Goal: Navigation & Orientation: Find specific page/section

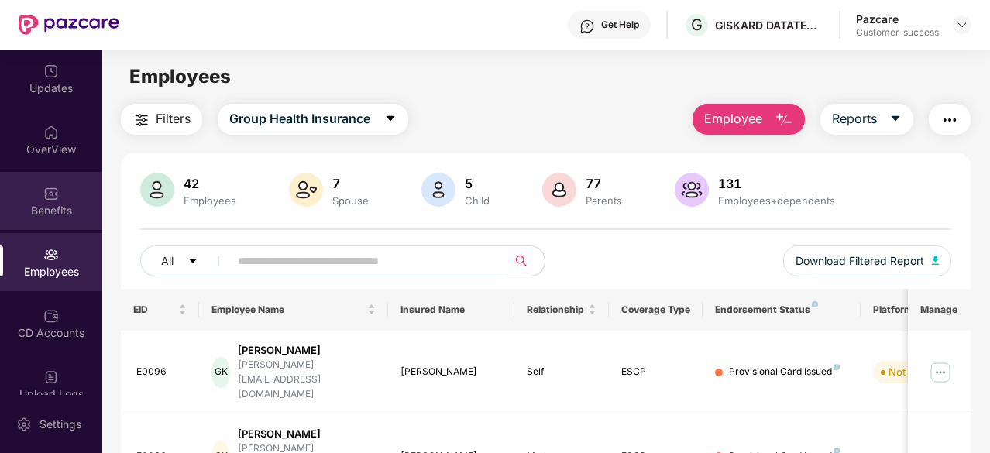
click at [46, 190] on img at bounding box center [50, 193] width 15 height 15
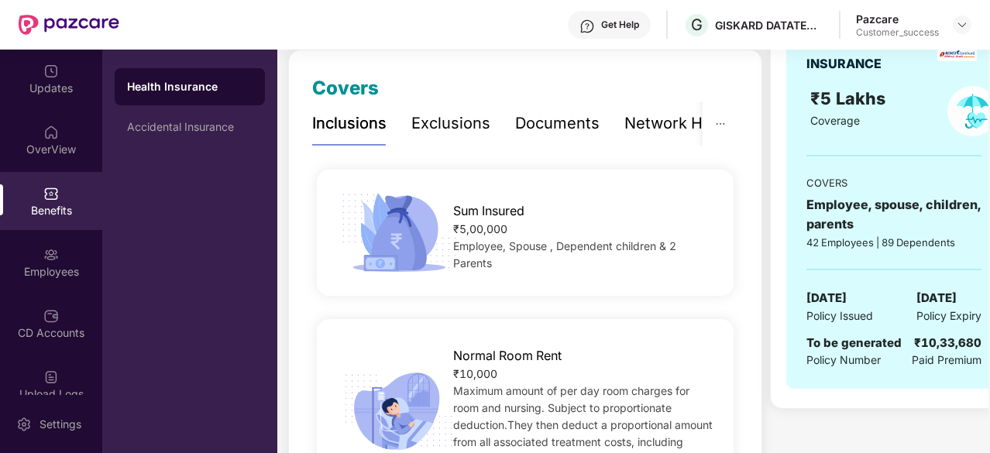
scroll to position [454, 0]
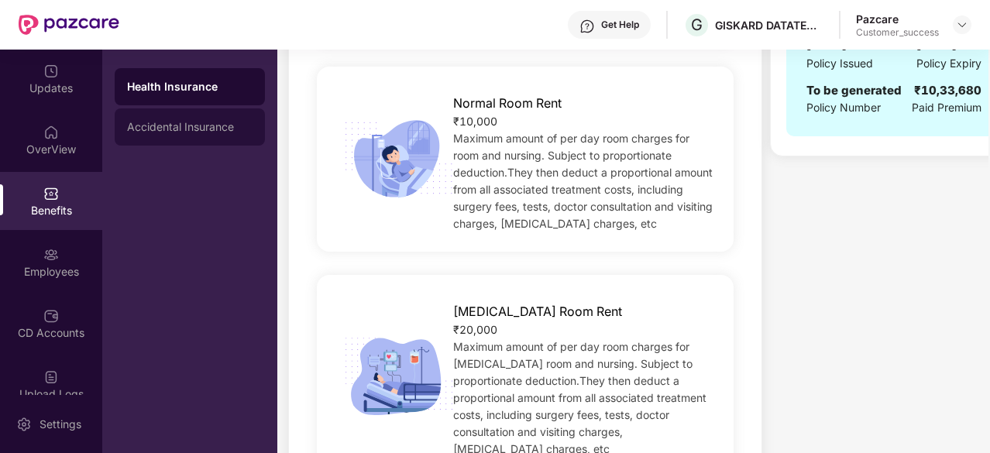
click at [146, 116] on div "Accidental Insurance" at bounding box center [190, 126] width 150 height 37
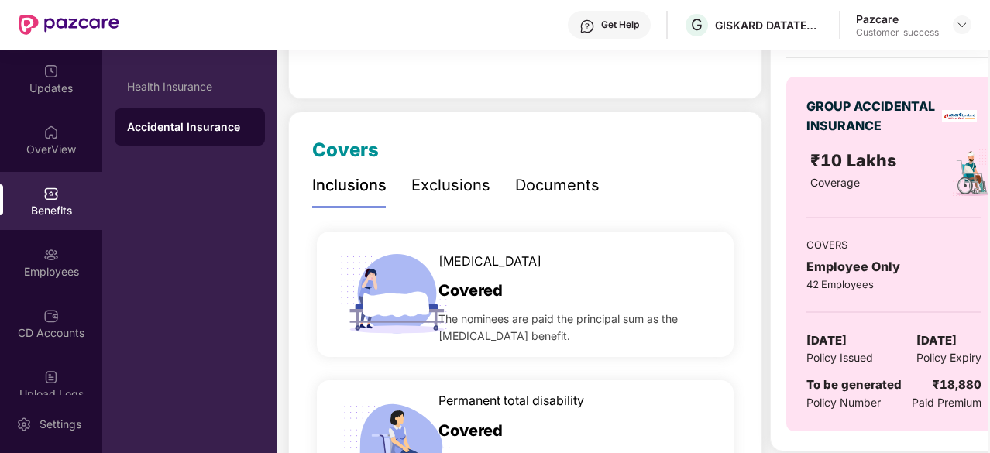
scroll to position [0, 0]
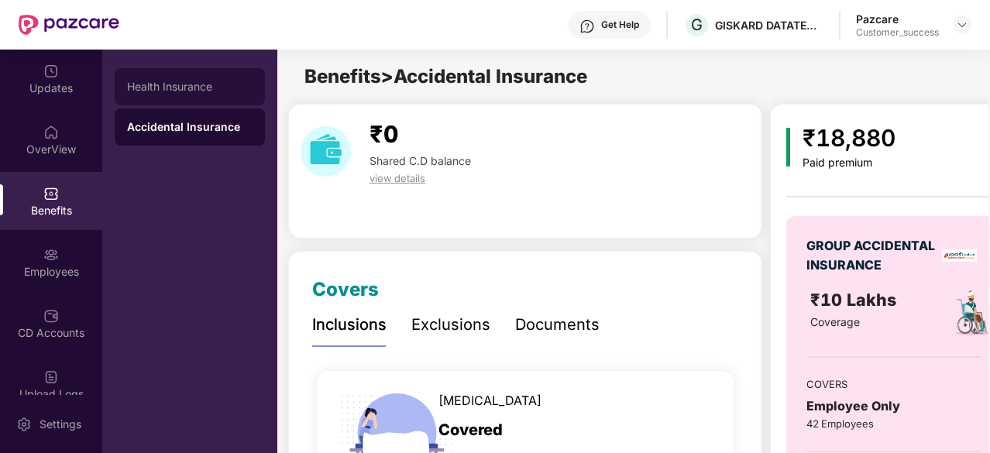
click at [208, 72] on div "Health Insurance" at bounding box center [190, 86] width 150 height 37
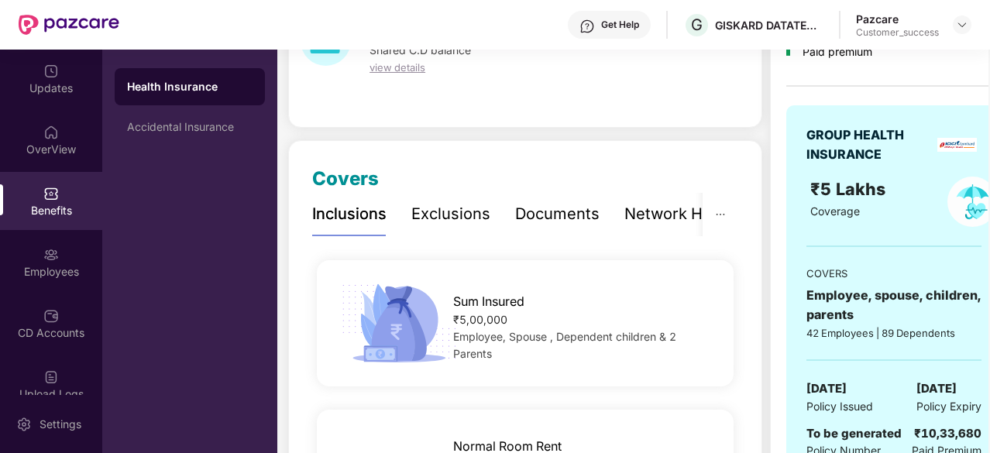
scroll to position [143, 0]
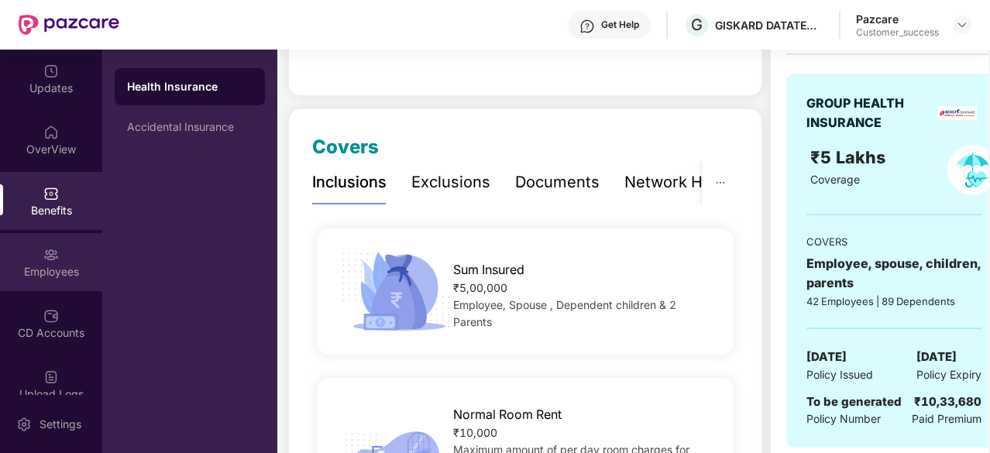
click at [20, 249] on div "Employees" at bounding box center [51, 262] width 102 height 58
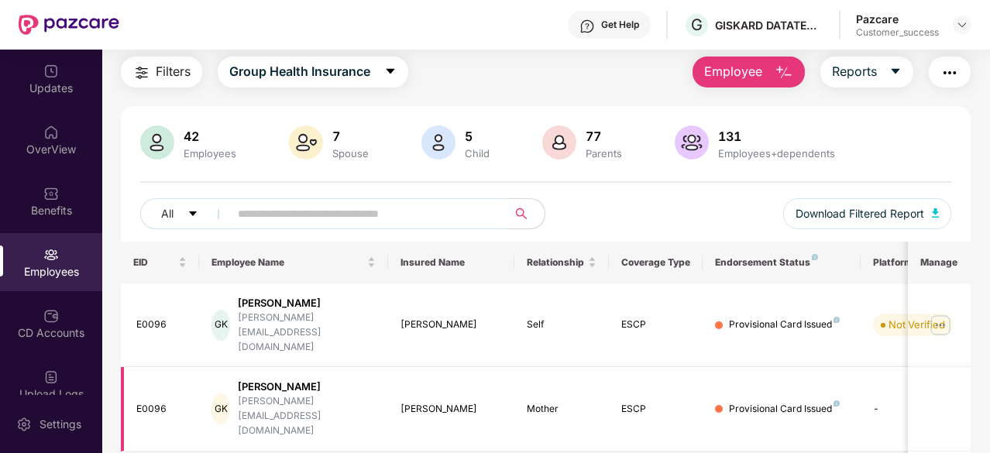
scroll to position [46, 0]
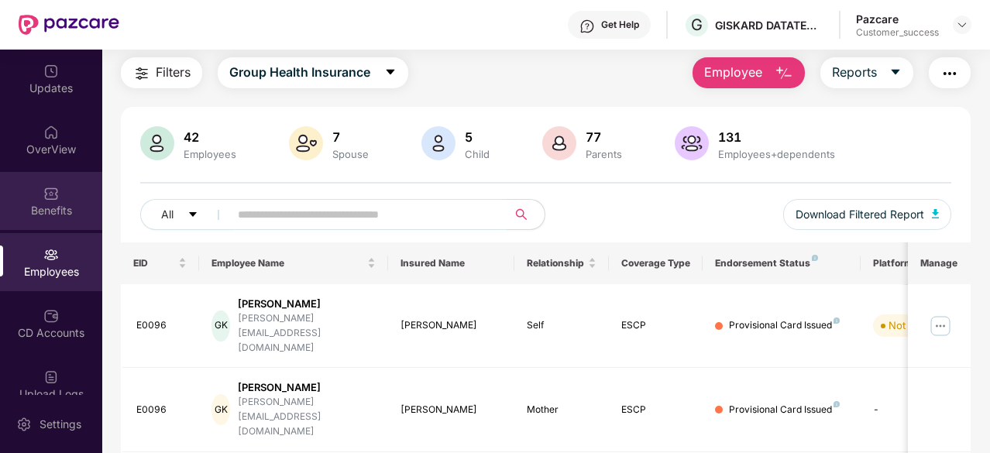
click at [38, 194] on div "Benefits" at bounding box center [51, 201] width 102 height 58
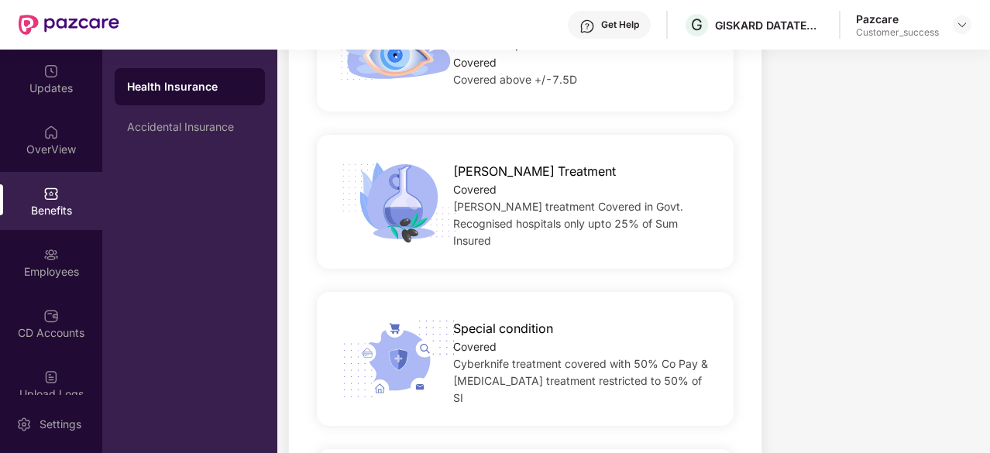
scroll to position [2383, 0]
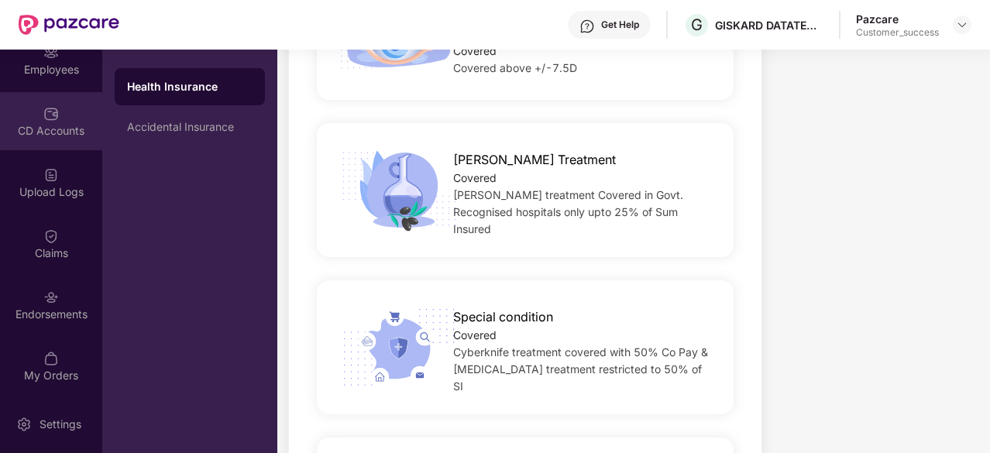
scroll to position [109, 0]
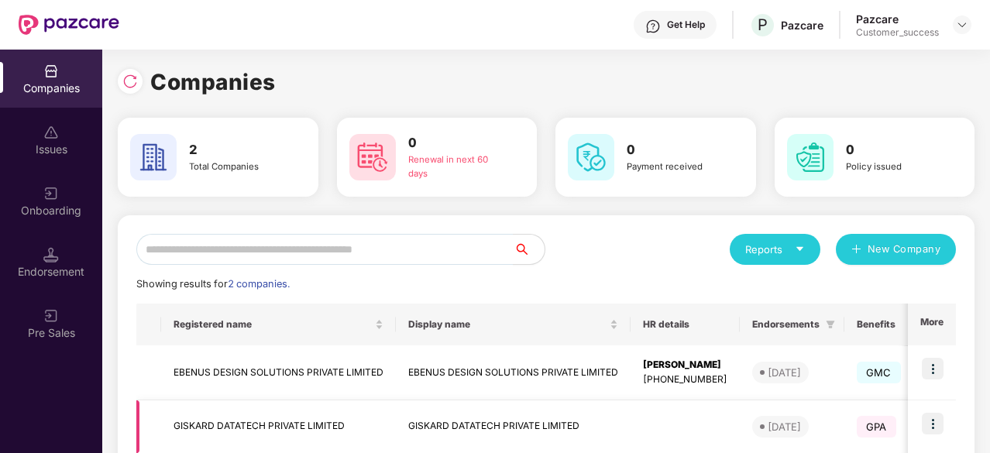
click at [935, 432] on img at bounding box center [933, 424] width 22 height 22
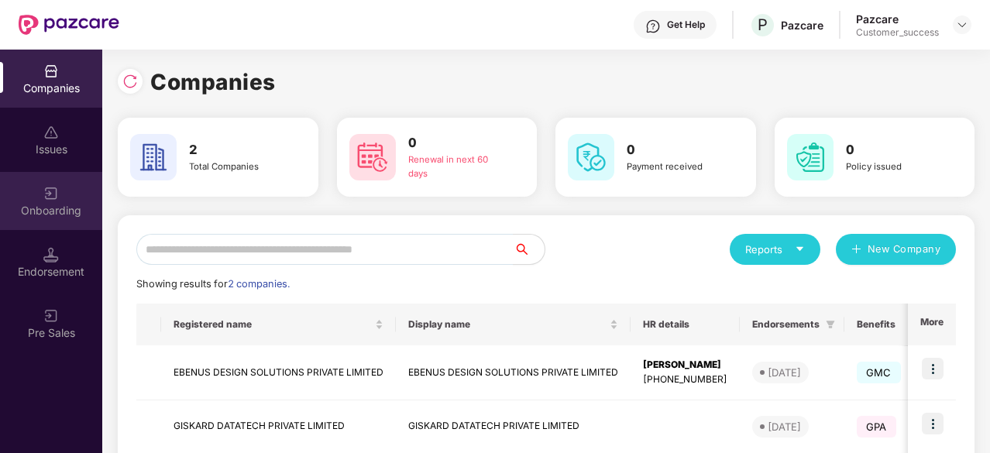
click at [53, 187] on img at bounding box center [50, 193] width 15 height 15
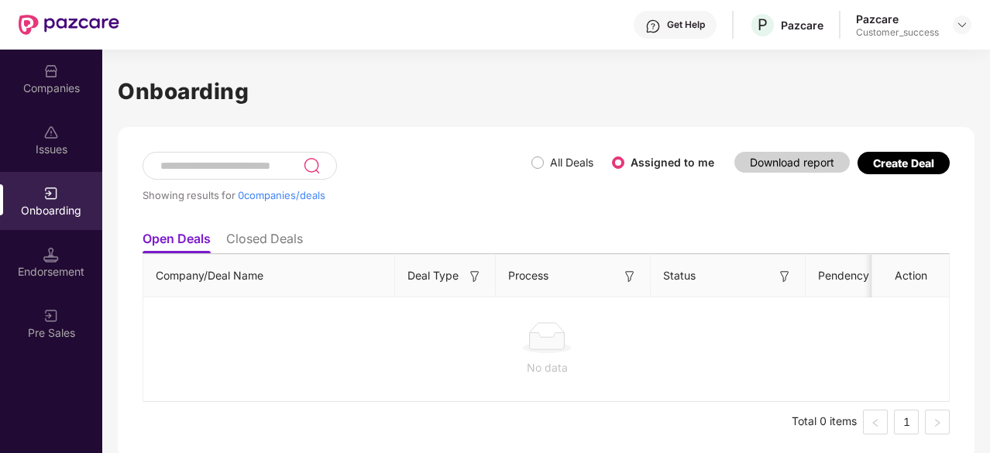
click at [282, 235] on li "Closed Deals" at bounding box center [264, 242] width 77 height 22
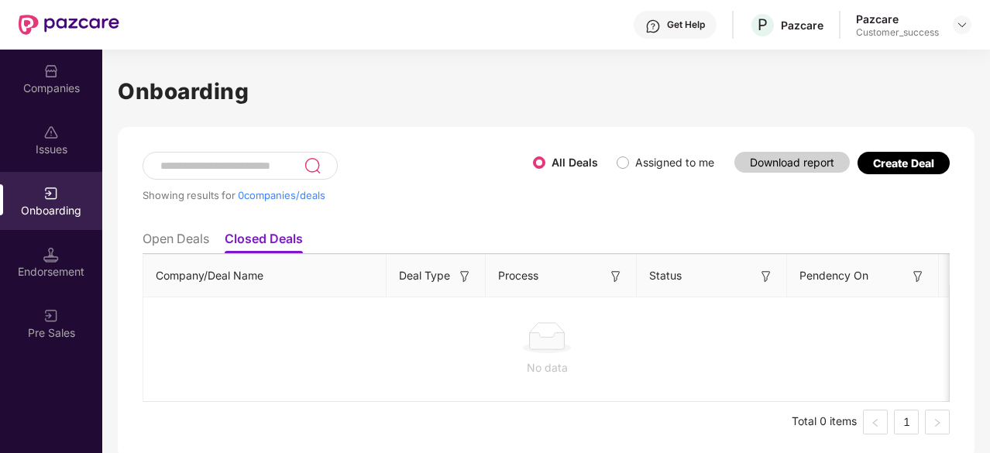
click at [195, 235] on li "Open Deals" at bounding box center [176, 242] width 67 height 22
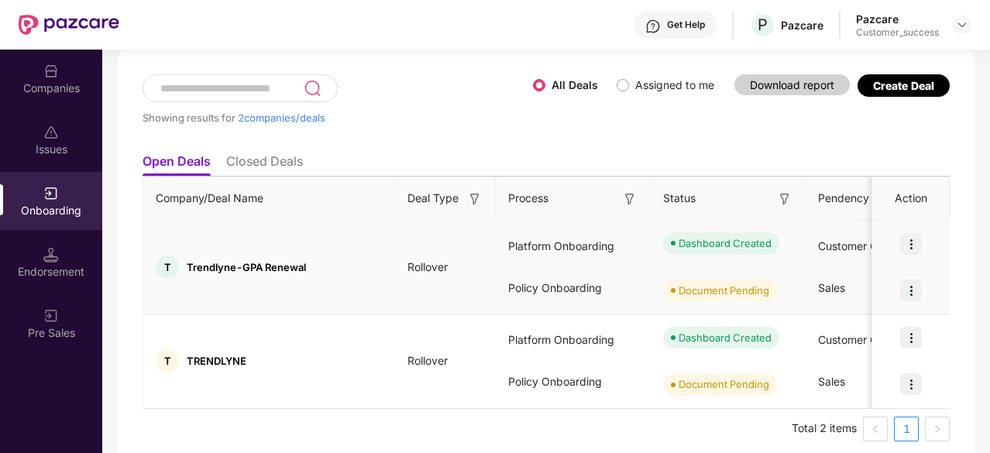
scroll to position [77, 0]
click at [908, 339] on img at bounding box center [911, 339] width 22 height 22
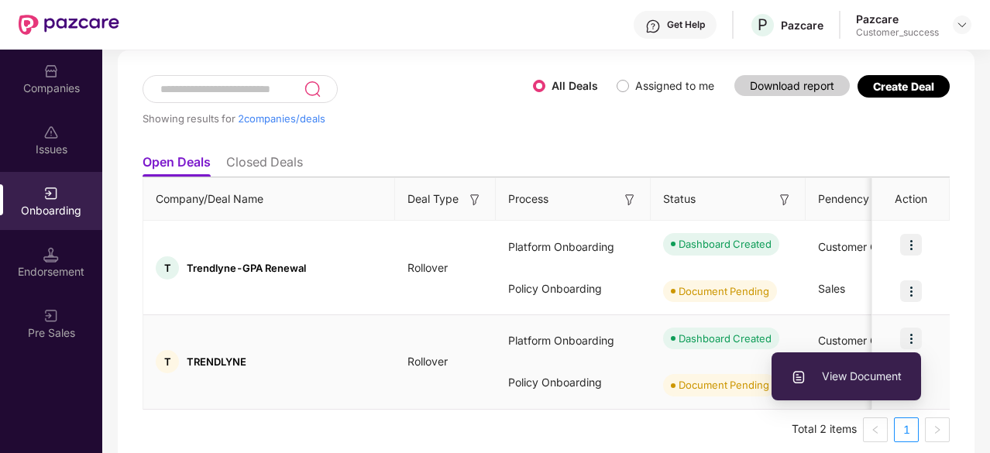
click at [871, 375] on span "View Document" at bounding box center [846, 376] width 111 height 17
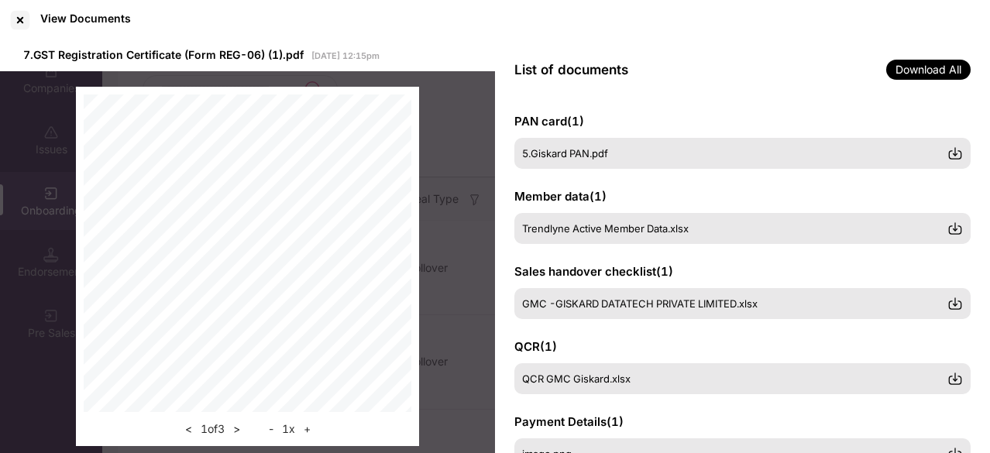
scroll to position [123, 0]
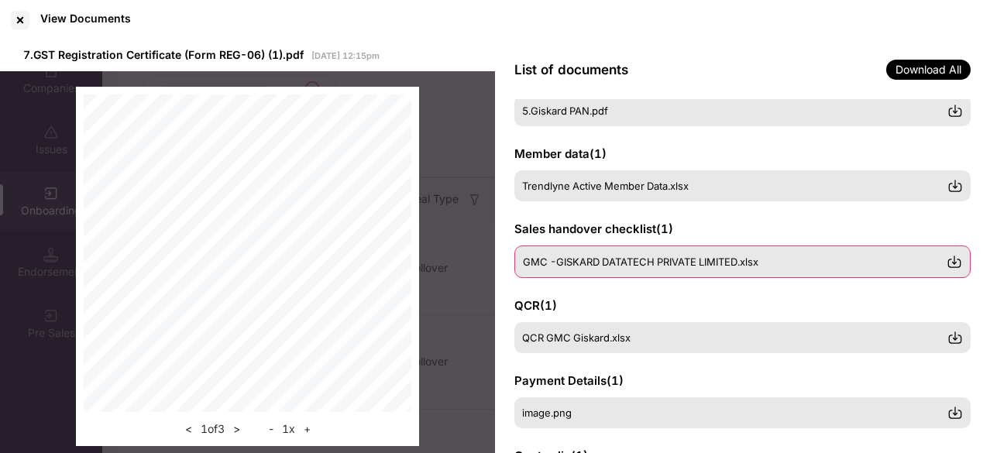
click at [635, 261] on span "GMC -GISKARD DATATECH PRIVATE LIMITED.xlsx" at bounding box center [641, 262] width 236 height 12
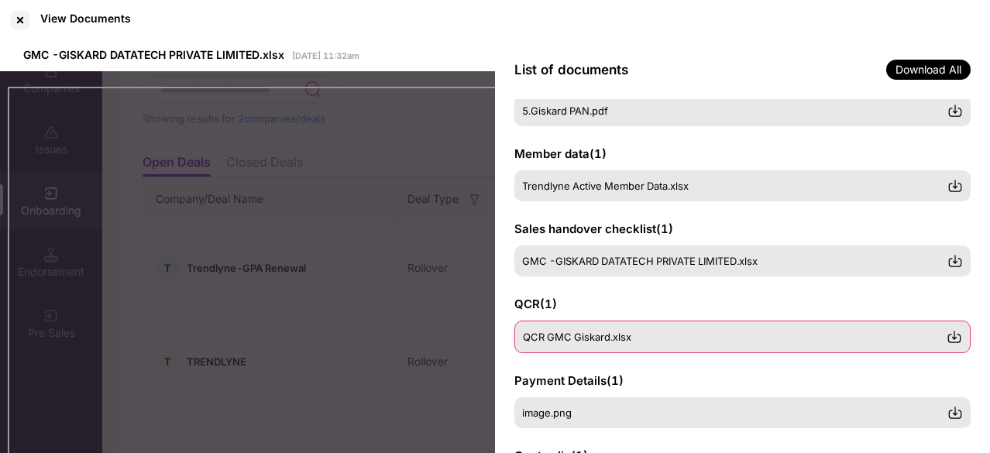
click at [567, 337] on span "QCR GMC Giskard.xlsx" at bounding box center [577, 337] width 108 height 12
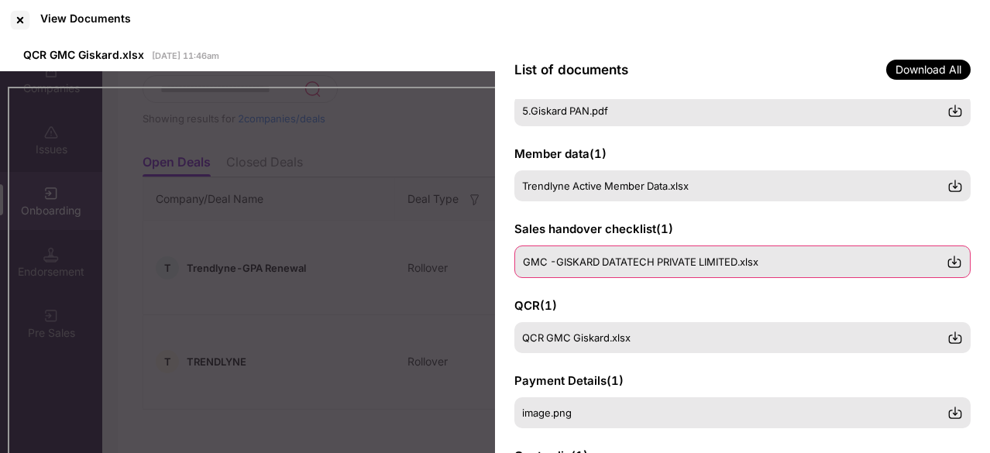
click at [585, 272] on div "GMC -GISKARD DATATECH PRIVATE LIMITED.xlsx" at bounding box center [742, 262] width 456 height 33
click at [959, 263] on img at bounding box center [954, 261] width 15 height 15
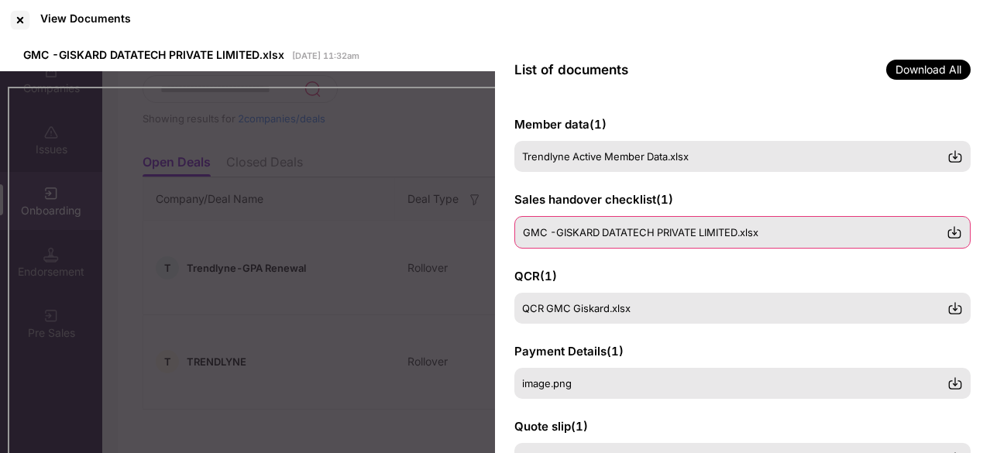
scroll to position [151, 0]
click at [26, 22] on div at bounding box center [20, 20] width 25 height 25
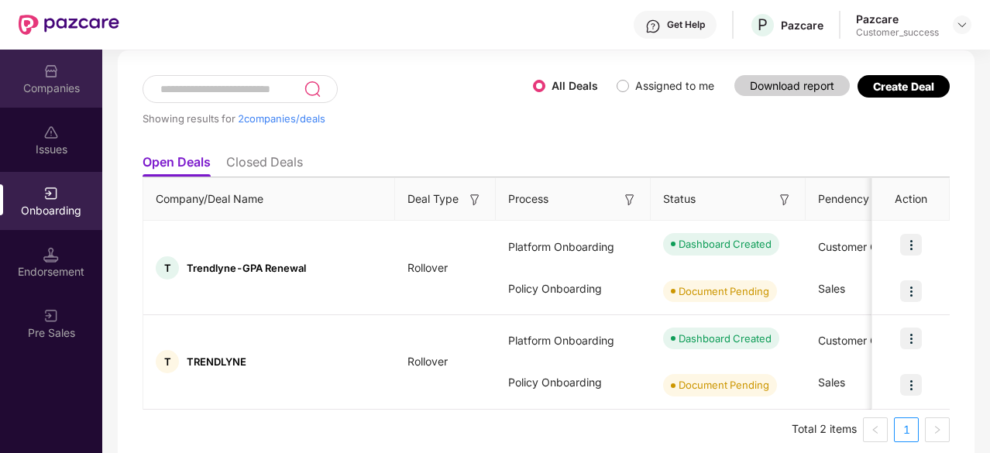
click at [47, 54] on div "Companies" at bounding box center [51, 79] width 102 height 58
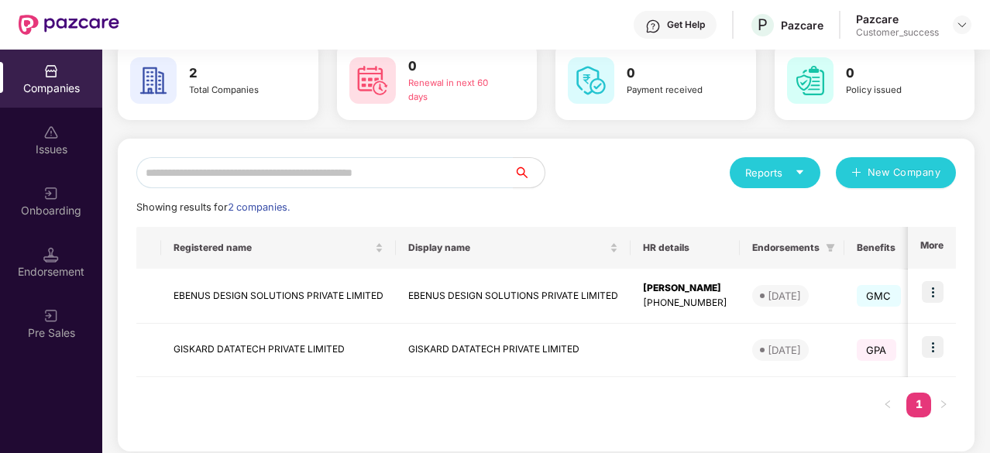
scroll to position [0, 0]
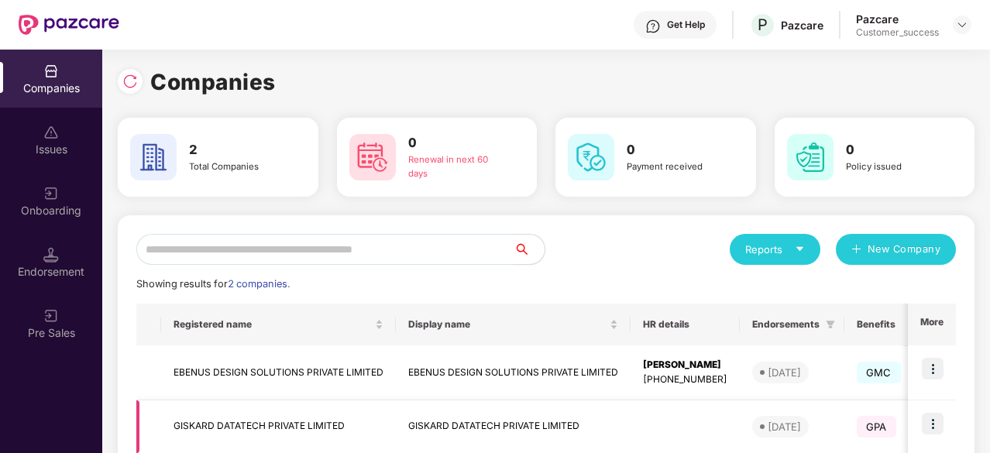
click at [928, 421] on img at bounding box center [933, 424] width 22 height 22
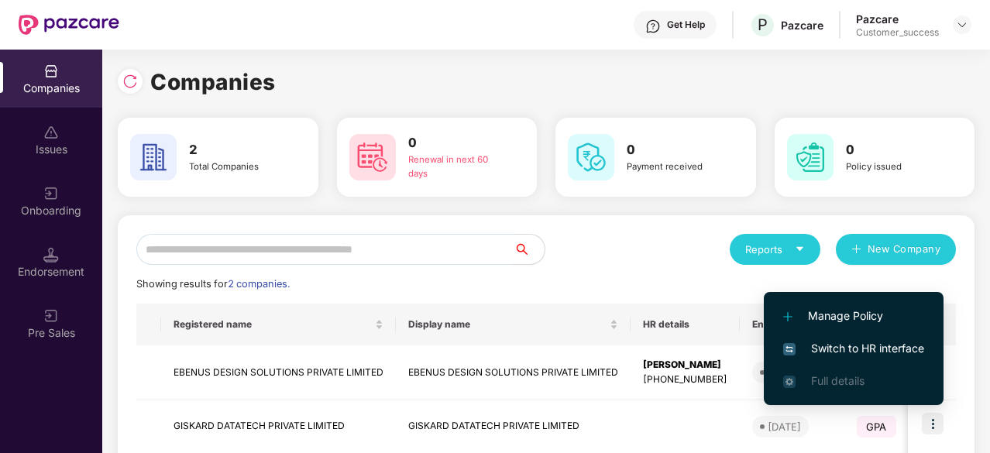
click at [860, 352] on span "Switch to HR interface" at bounding box center [853, 348] width 141 height 17
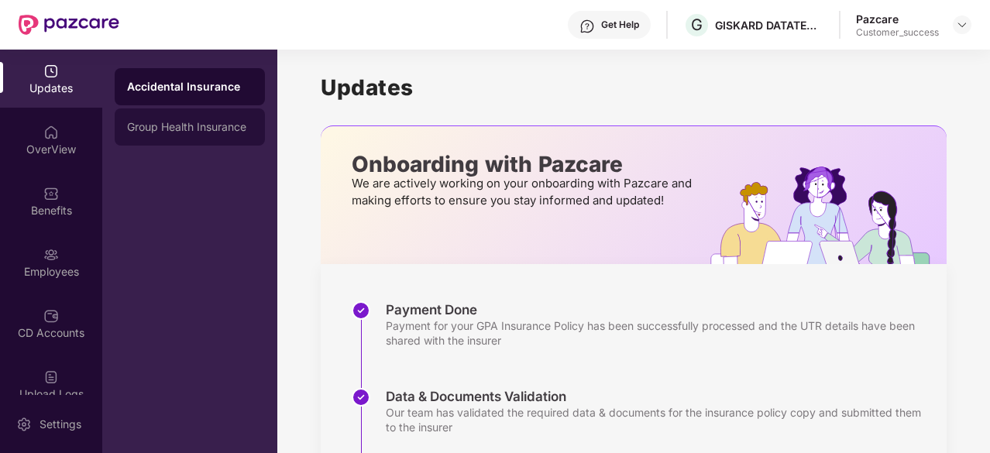
click at [181, 127] on div "Group Health Insurance" at bounding box center [190, 127] width 126 height 12
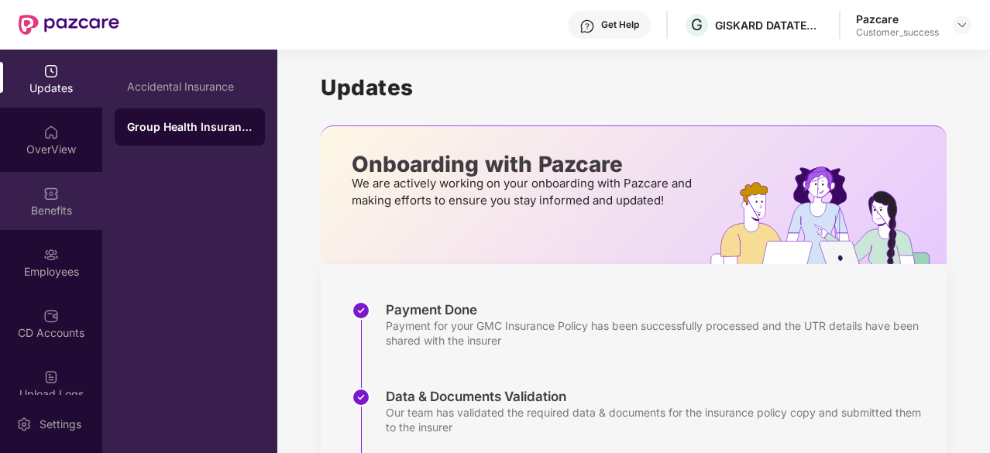
click at [43, 207] on div "Benefits" at bounding box center [51, 210] width 102 height 15
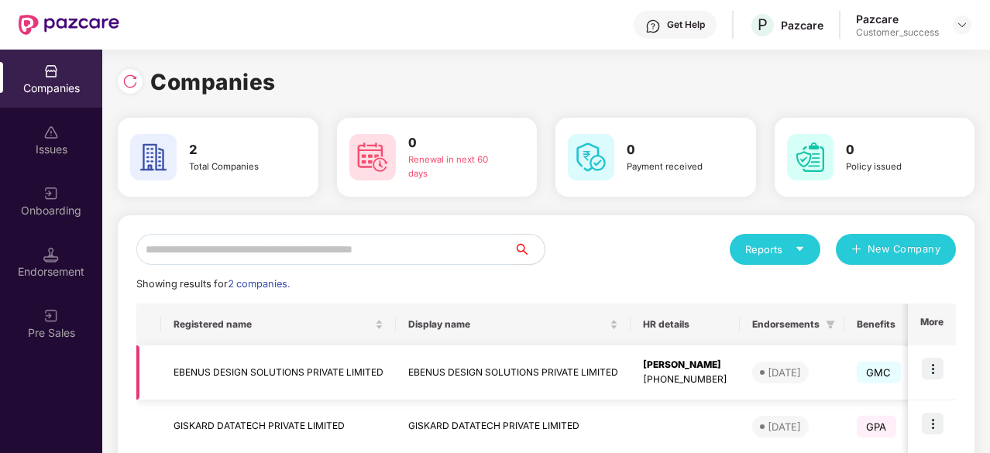
scroll to position [87, 0]
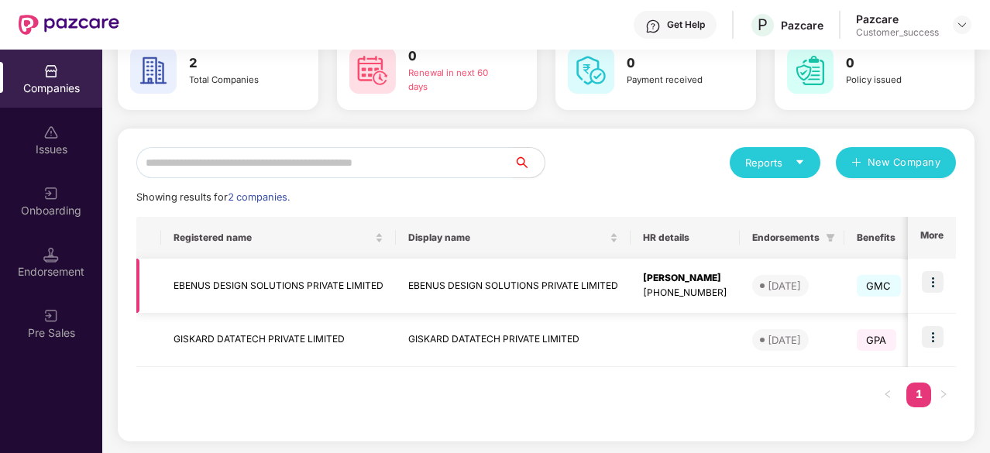
click at [930, 283] on img at bounding box center [933, 282] width 22 height 22
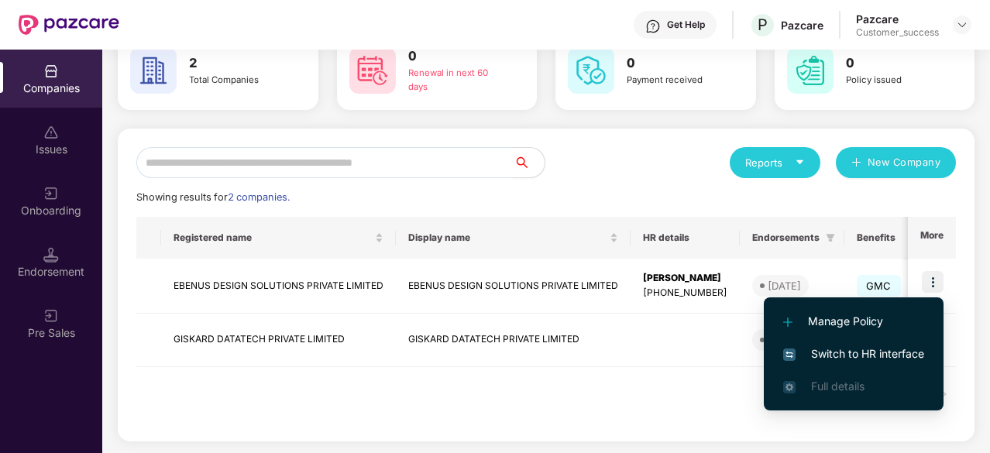
click at [861, 361] on span "Switch to HR interface" at bounding box center [853, 354] width 141 height 17
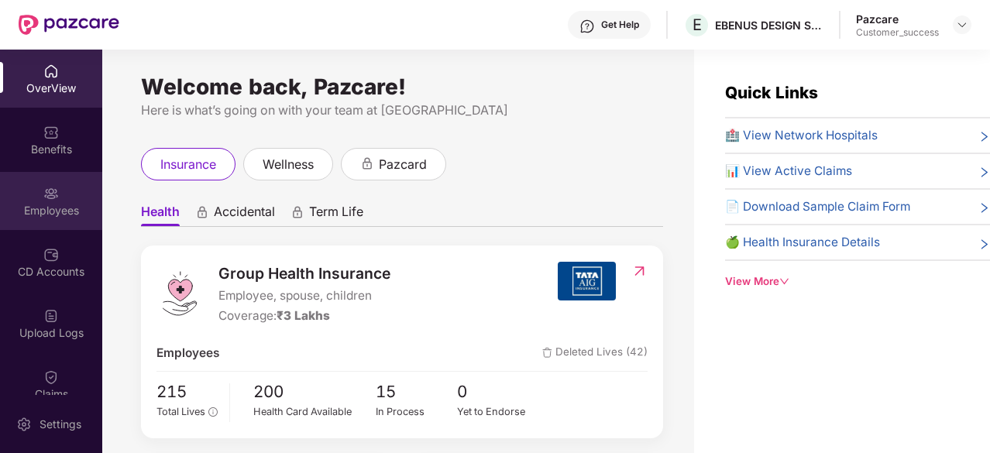
click at [33, 211] on div "Employees" at bounding box center [51, 210] width 102 height 15
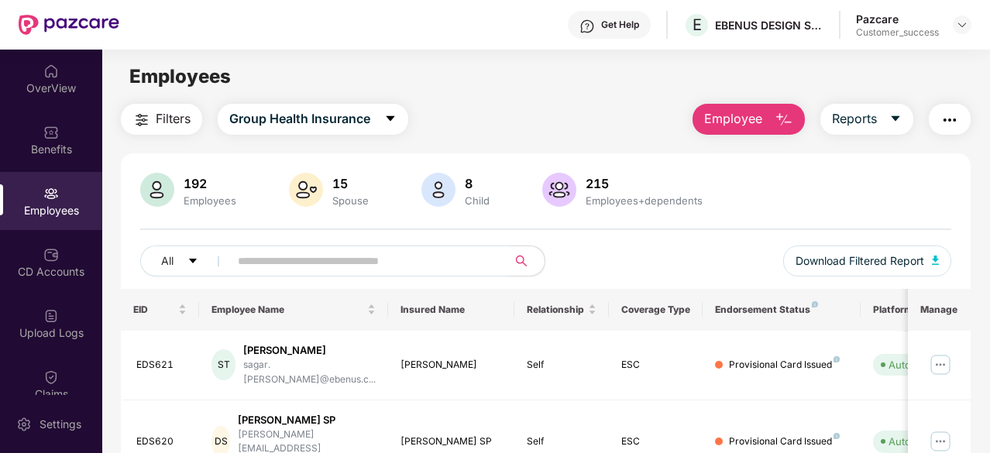
click at [280, 258] on input "text" at bounding box center [362, 260] width 249 height 23
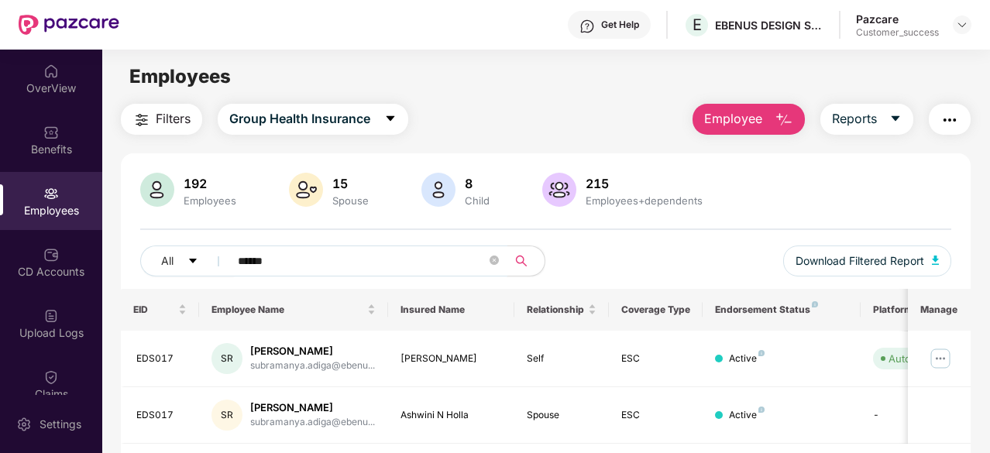
scroll to position [50, 0]
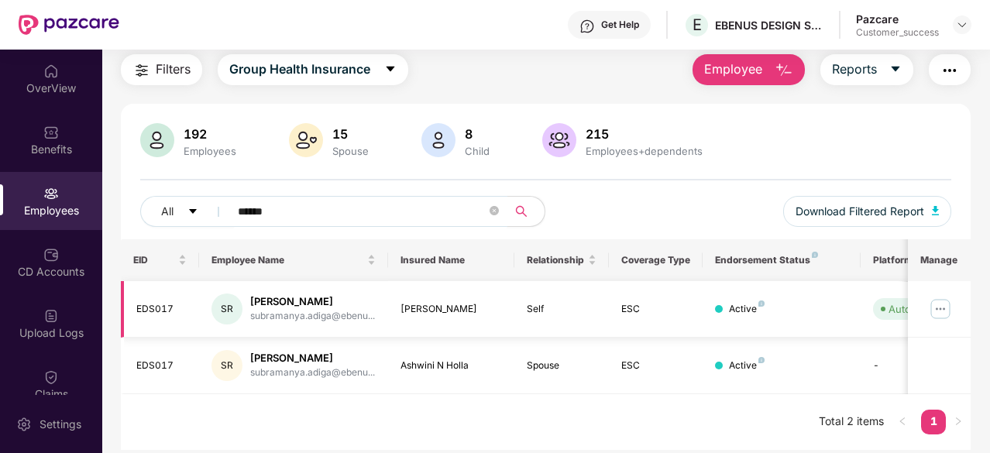
type input "******"
click at [937, 315] on img at bounding box center [940, 309] width 25 height 25
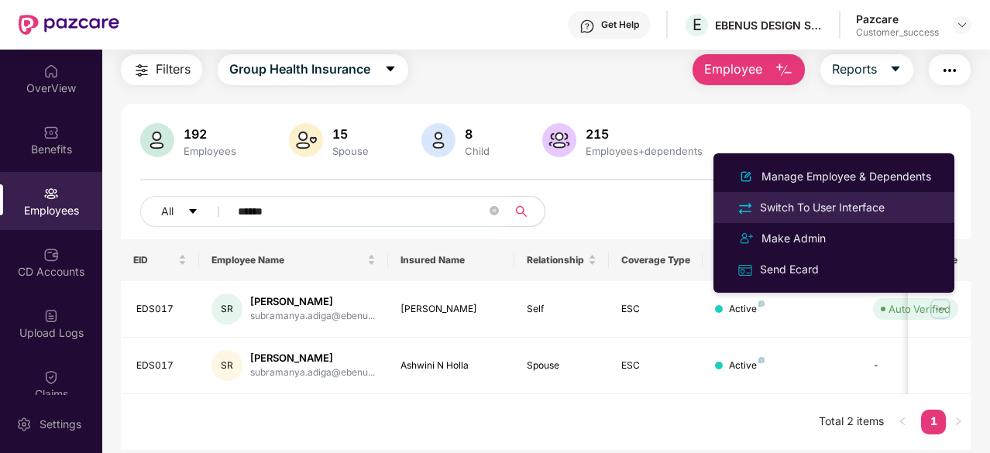
click at [892, 210] on div "Switch To User Interface" at bounding box center [834, 207] width 201 height 18
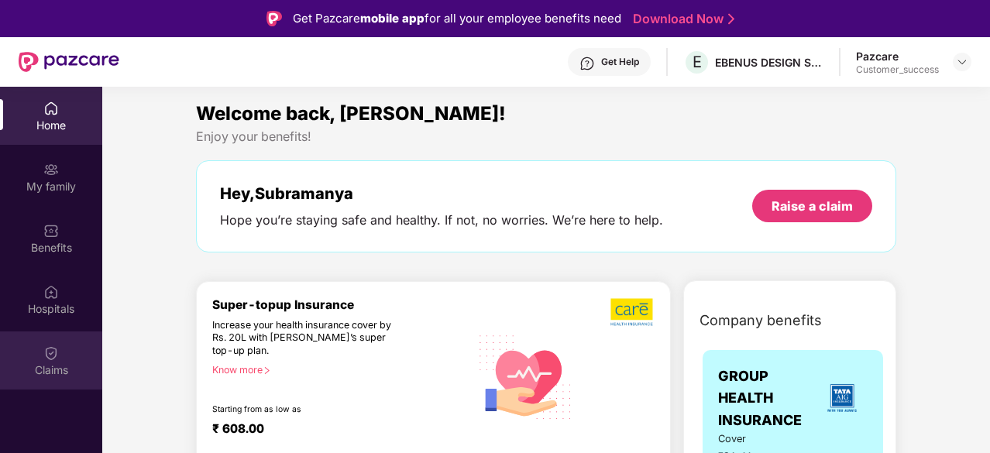
click at [55, 352] on img at bounding box center [50, 353] width 15 height 15
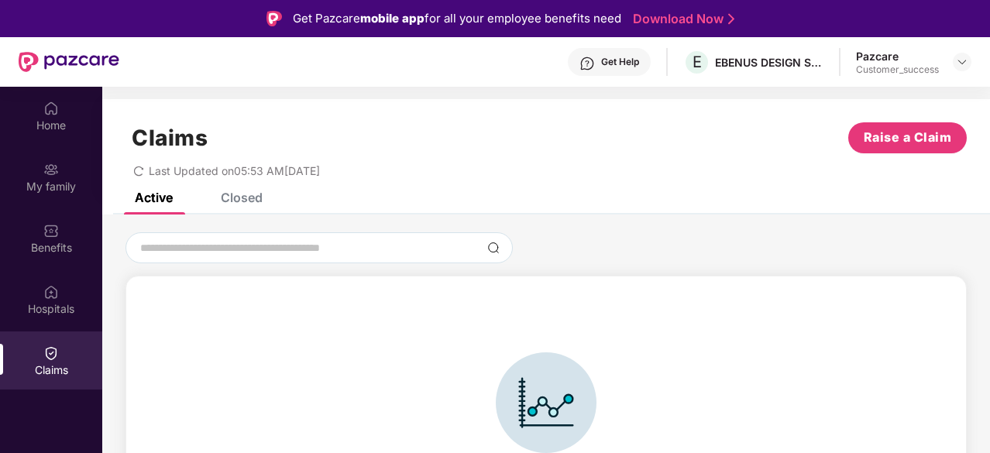
scroll to position [34, 0]
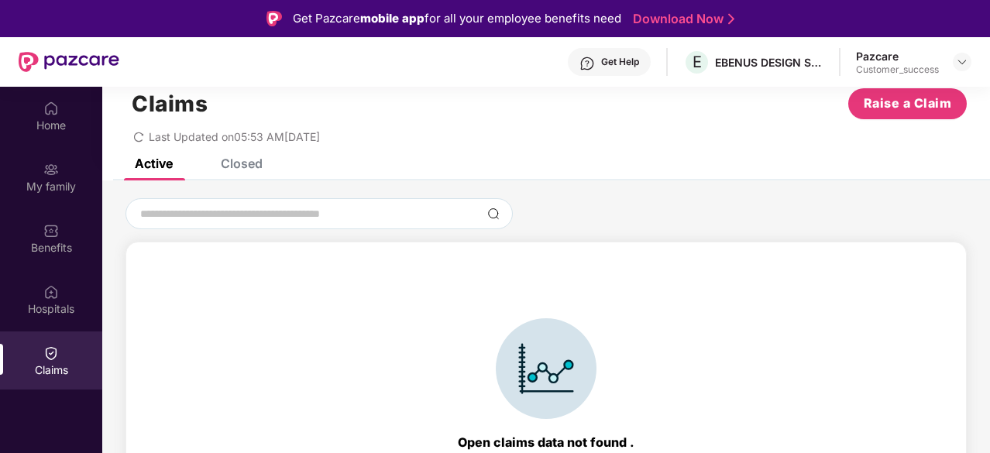
click at [232, 163] on div "Closed" at bounding box center [242, 163] width 42 height 15
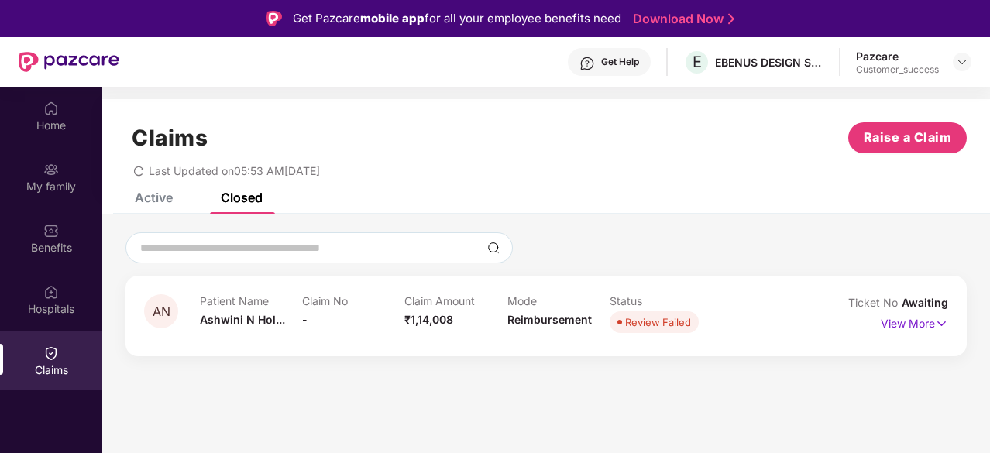
scroll to position [87, 0]
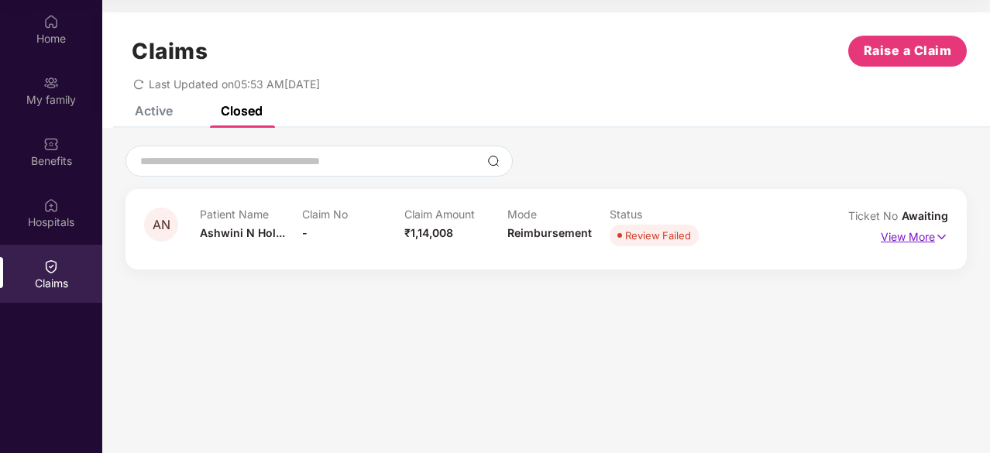
click at [922, 244] on p "View More" at bounding box center [914, 235] width 67 height 21
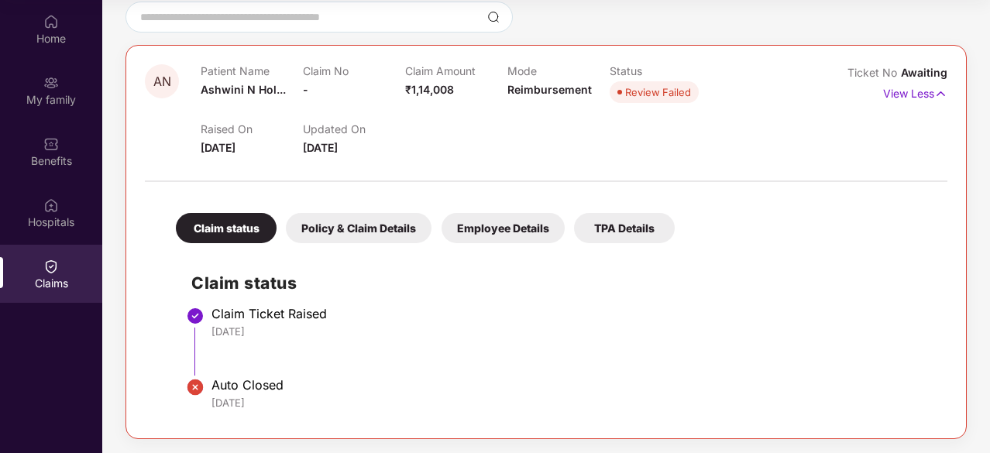
scroll to position [0, 0]
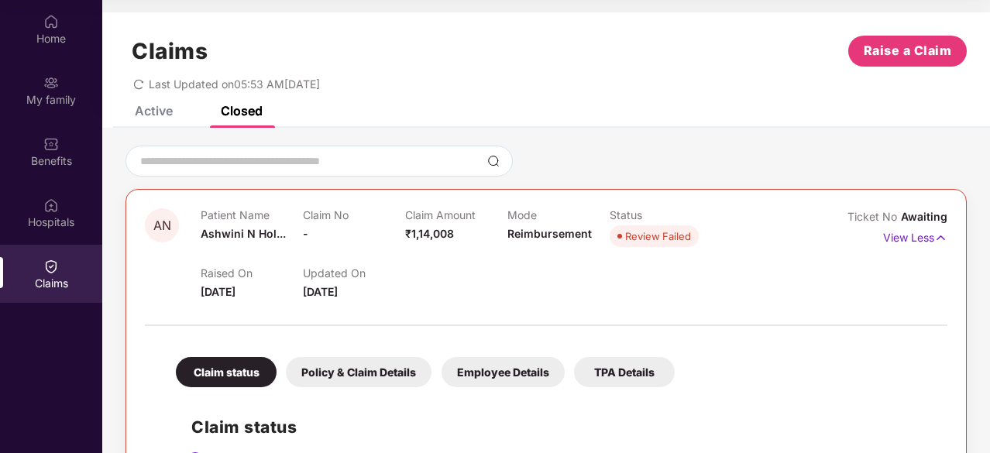
click at [137, 115] on div "Active" at bounding box center [154, 110] width 38 height 15
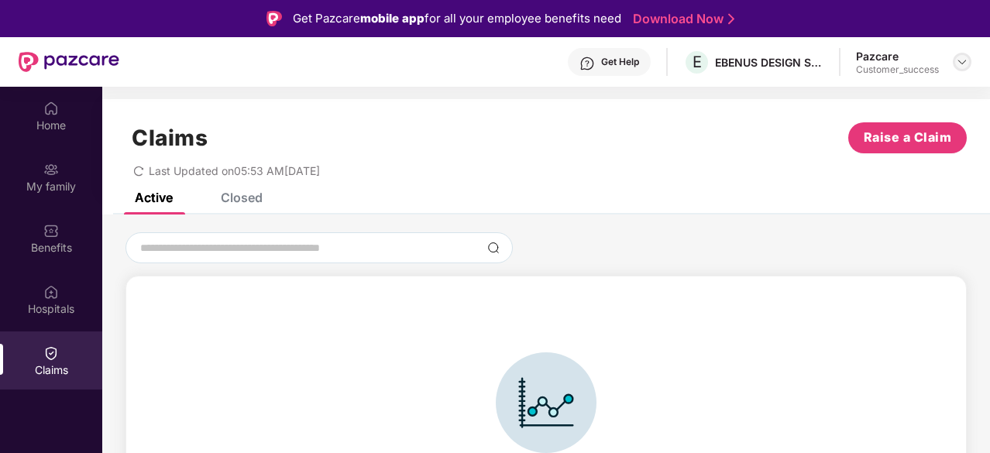
click at [961, 57] on img at bounding box center [962, 62] width 12 height 12
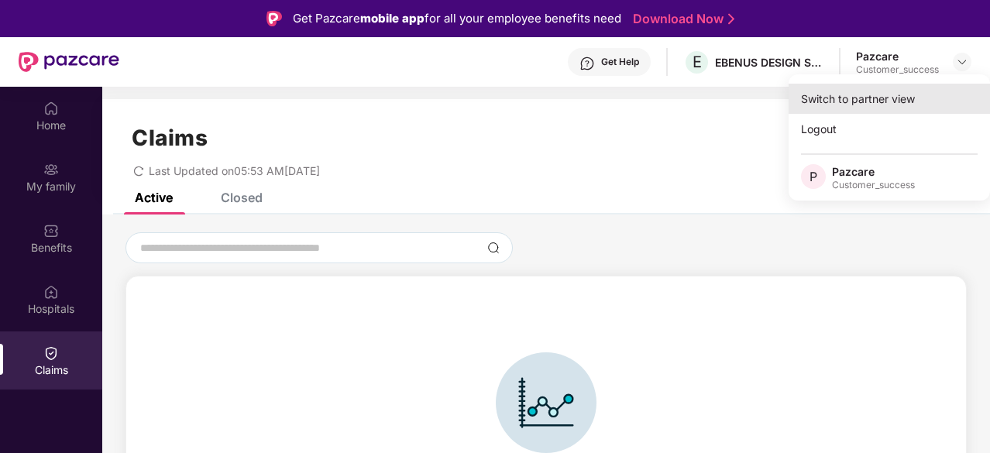
click at [900, 96] on div "Switch to partner view" at bounding box center [889, 99] width 201 height 30
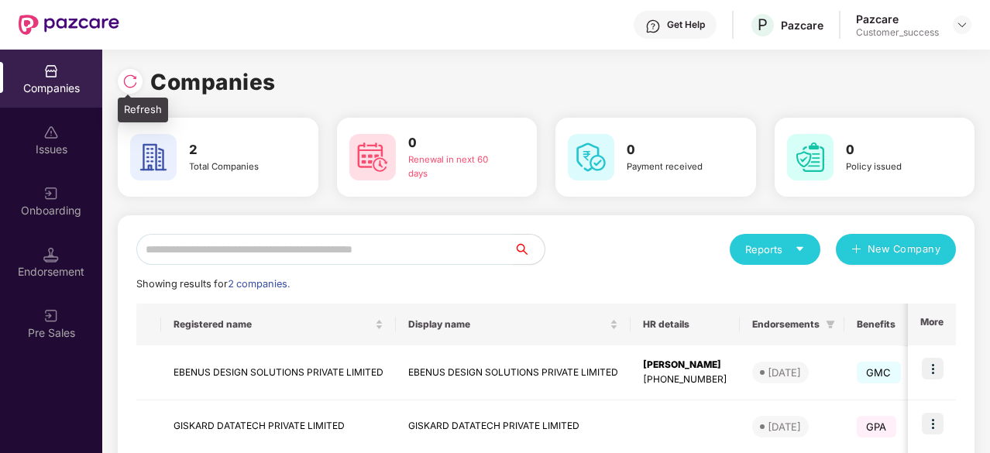
click at [133, 82] on img at bounding box center [129, 81] width 15 height 15
click at [284, 75] on div "Companies" at bounding box center [546, 82] width 857 height 34
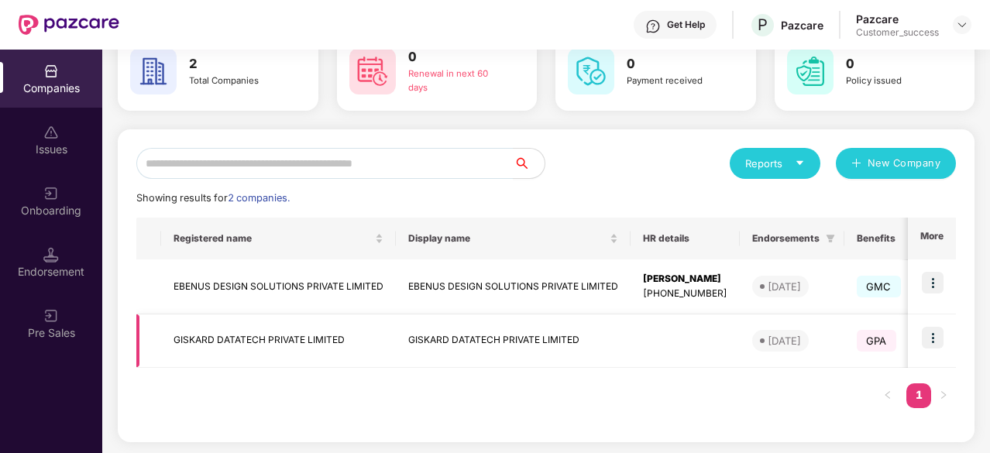
click at [945, 346] on td at bounding box center [932, 341] width 48 height 53
click at [931, 335] on img at bounding box center [933, 338] width 22 height 22
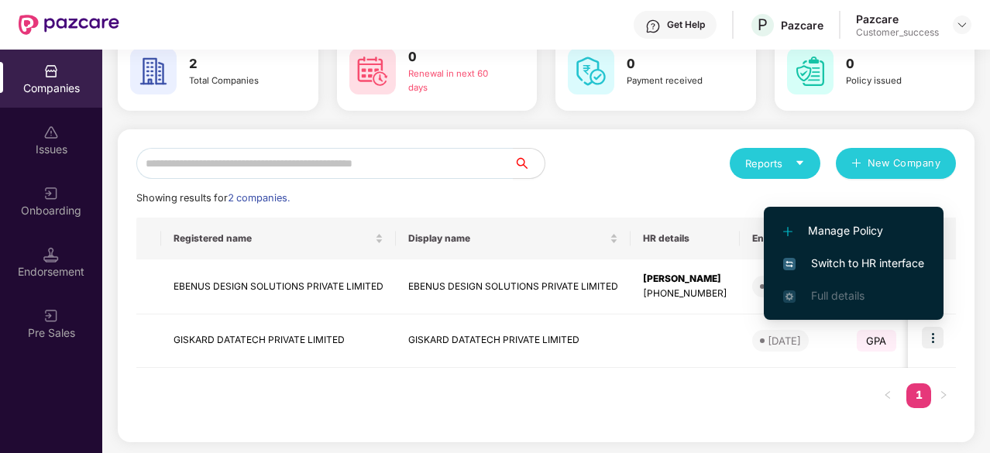
click at [858, 259] on span "Switch to HR interface" at bounding box center [853, 263] width 141 height 17
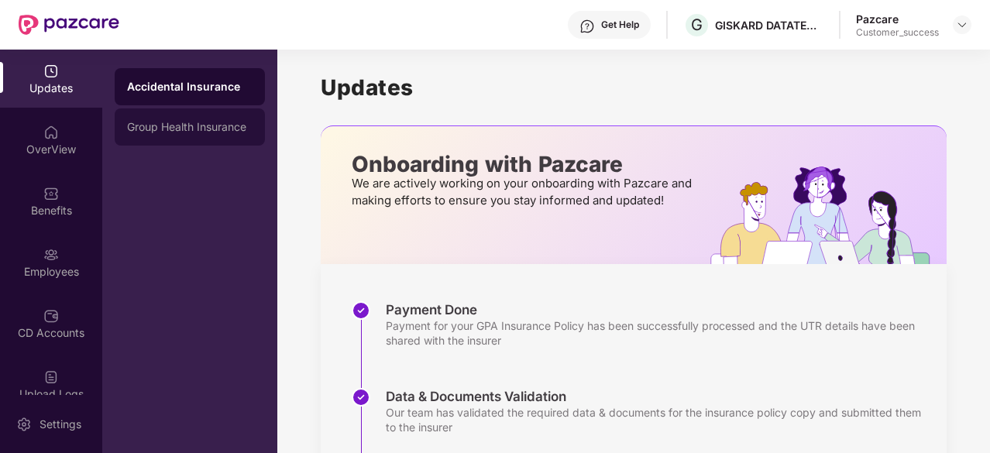
click at [187, 133] on div "Group Health Insurance" at bounding box center [190, 126] width 150 height 37
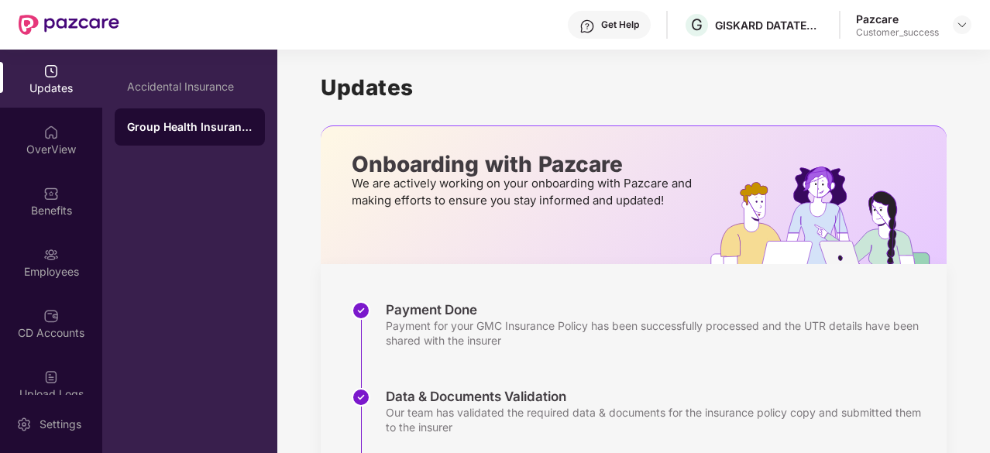
click at [208, 121] on div "Group Health Insurance" at bounding box center [190, 126] width 126 height 15
click at [56, 199] on img at bounding box center [50, 193] width 15 height 15
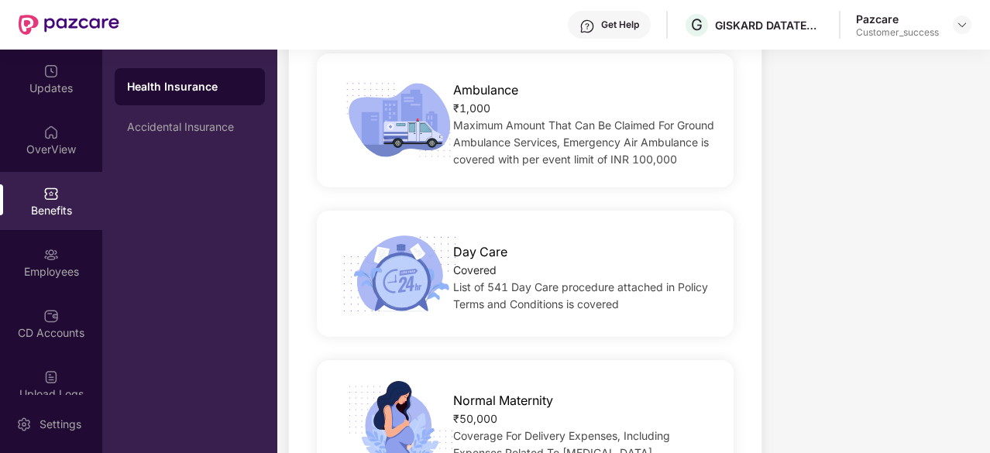
scroll to position [74, 0]
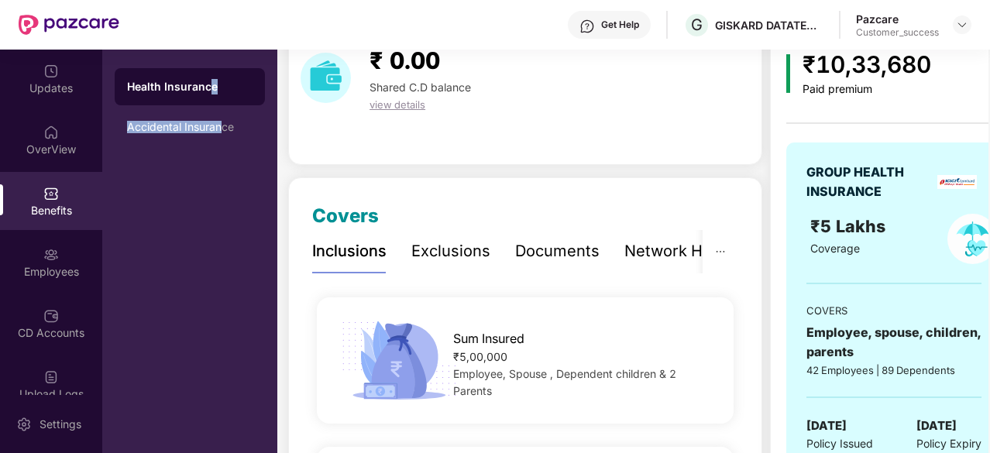
drag, startPoint x: 220, startPoint y: 121, endPoint x: 212, endPoint y: 92, distance: 29.7
click at [212, 92] on div "Health Insurance Accidental Insurance" at bounding box center [190, 106] width 150 height 77
click at [212, 92] on div "Health Insurance" at bounding box center [190, 86] width 126 height 15
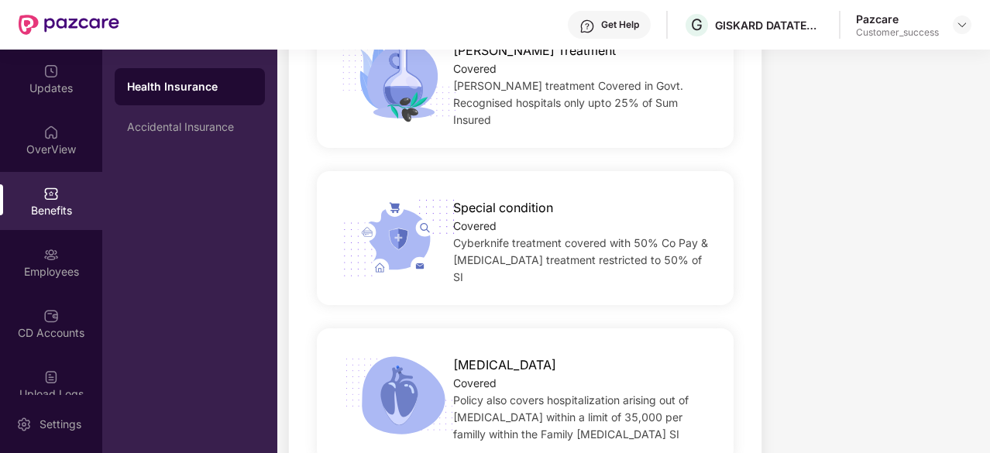
scroll to position [2495, 0]
